Goal: Transaction & Acquisition: Purchase product/service

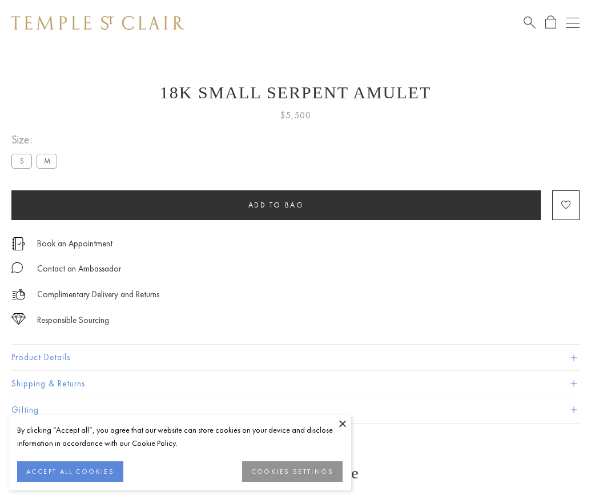
click at [276, 205] on span "Add to bag" at bounding box center [277, 205] width 56 height 10
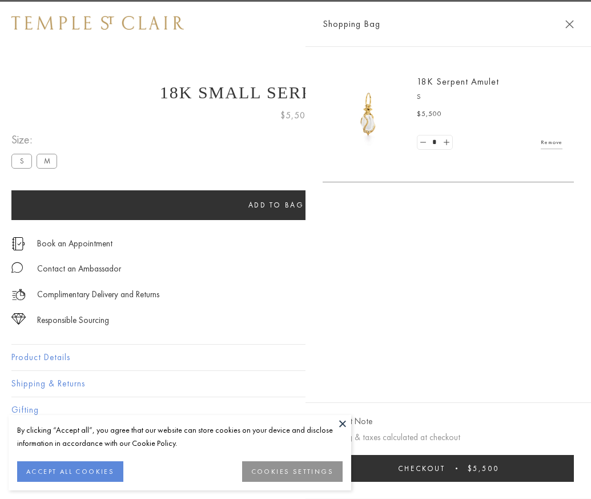
click at [574, 476] on button "Checkout $5,500" at bounding box center [448, 468] width 251 height 27
